Goal: Find specific page/section: Find specific page/section

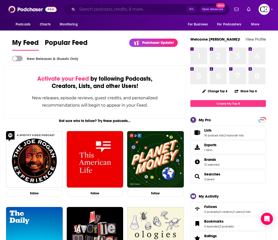
click at [131, 10] on input "Search podcasts, credits, & more..." at bounding box center [132, 9] width 110 height 8
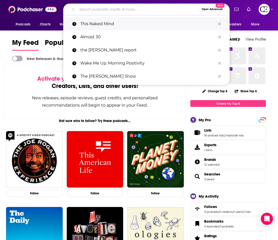
click at [126, 22] on p "This Naked Mind" at bounding box center [147, 23] width 135 height 13
type input "This Naked Mind"
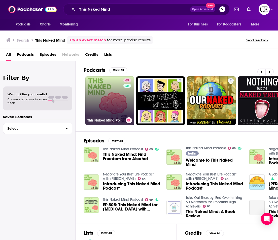
scroll to position [0, 1]
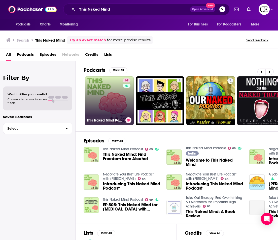
click at [129, 104] on div "69" at bounding box center [127, 97] width 9 height 39
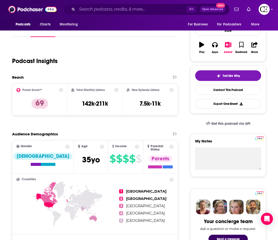
scroll to position [72, 0]
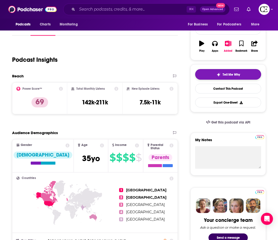
click at [223, 73] on span "Tell Me Why" at bounding box center [231, 75] width 17 height 4
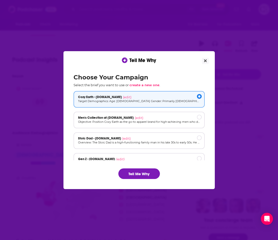
scroll to position [0, 0]
click at [146, 175] on button "Tell Me Why" at bounding box center [139, 173] width 42 height 11
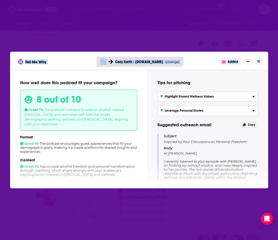
click at [261, 61] on div "Tell Me Why Cozy Earth - [DOMAIN_NAME] ( change ) Added How well does this podc…" at bounding box center [139, 120] width 258 height 137
click at [261, 61] on button "Close" at bounding box center [259, 61] width 7 height 6
